Goal: Transaction & Acquisition: Book appointment/travel/reservation

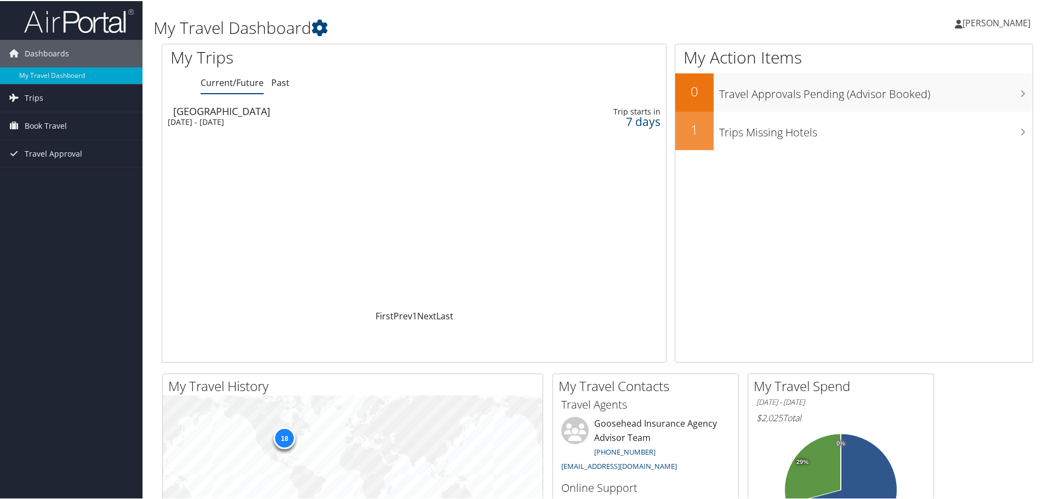
click at [55, 128] on span "Book Travel" at bounding box center [46, 124] width 42 height 27
click at [64, 177] on link "Book/Manage Online Trips" at bounding box center [71, 180] width 142 height 16
